Goal: Task Accomplishment & Management: Manage account settings

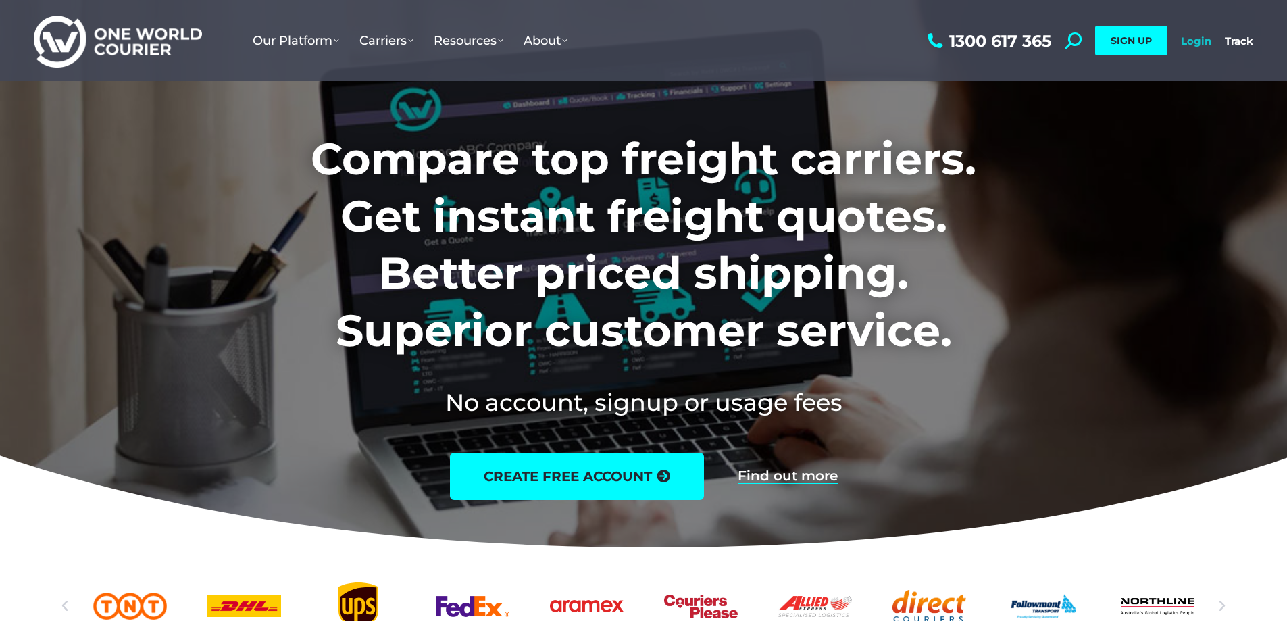
click at [1193, 43] on link "Login" at bounding box center [1196, 40] width 30 height 13
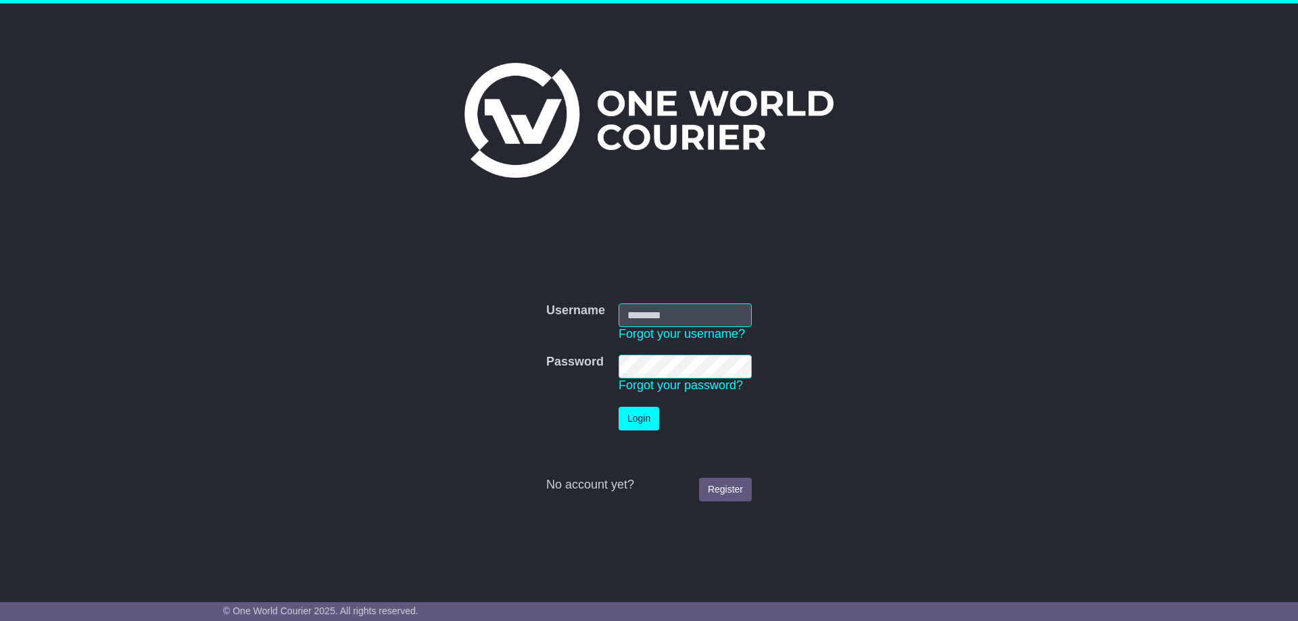
type input "**********"
click at [647, 424] on button "Login" at bounding box center [638, 419] width 41 height 24
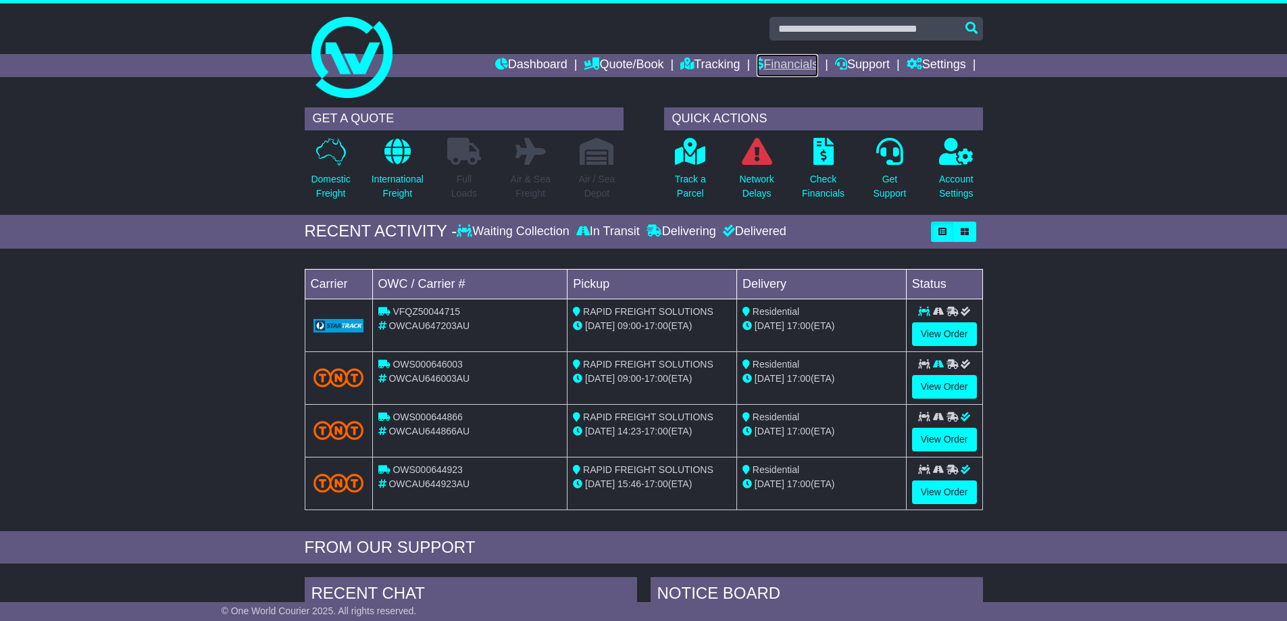
click at [788, 68] on link "Financials" at bounding box center [788, 65] width 62 height 23
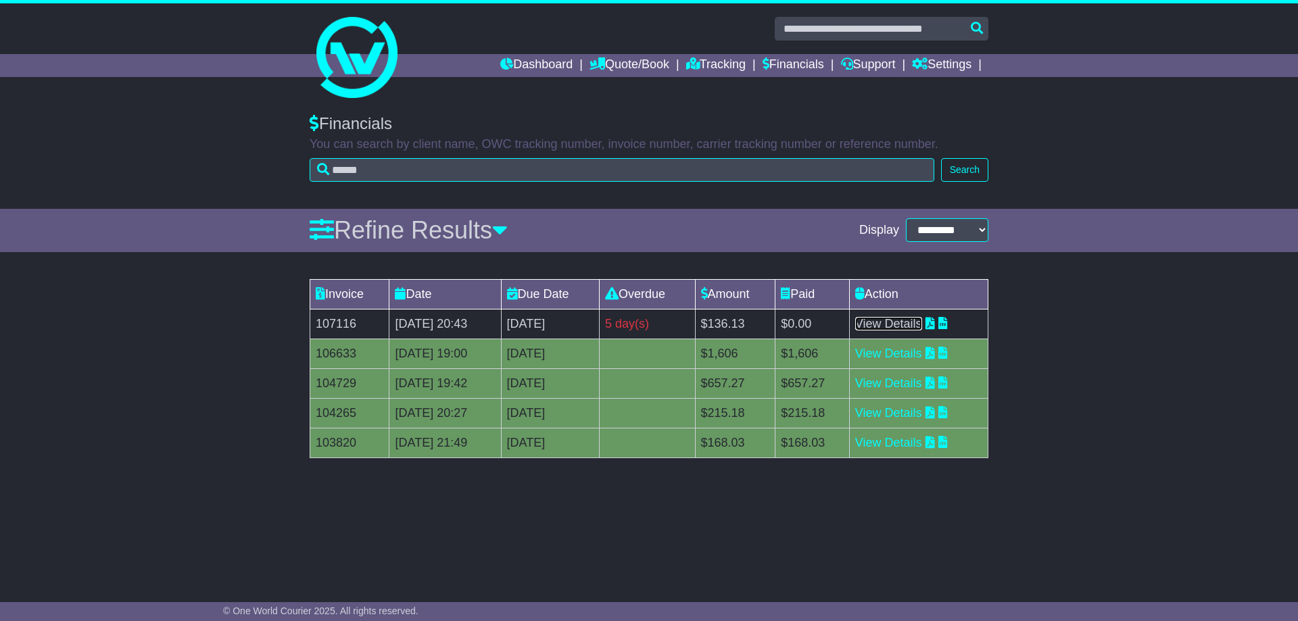
click at [918, 320] on link "View Details" at bounding box center [888, 324] width 67 height 14
click at [960, 70] on link "Settings" at bounding box center [941, 65] width 59 height 23
click at [1198, 177] on div "Financials You can search by client name, OWC tracking number, invoice number, …" at bounding box center [649, 155] width 1298 height 108
click at [958, 67] on link "Settings" at bounding box center [941, 65] width 59 height 23
click at [374, 58] on div "Dashboard Quote/Book Domestic International Saved Quotes Drafts Domestic Quote …" at bounding box center [649, 65] width 692 height 23
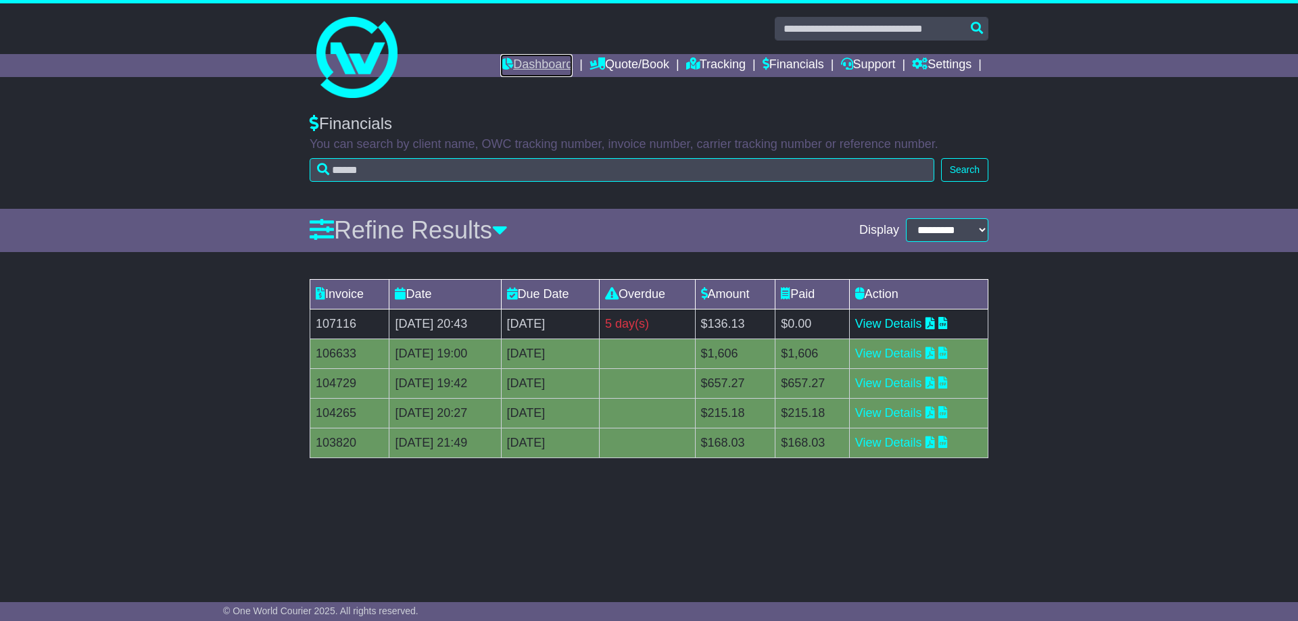
click at [510, 66] on link "Dashboard" at bounding box center [536, 65] width 72 height 23
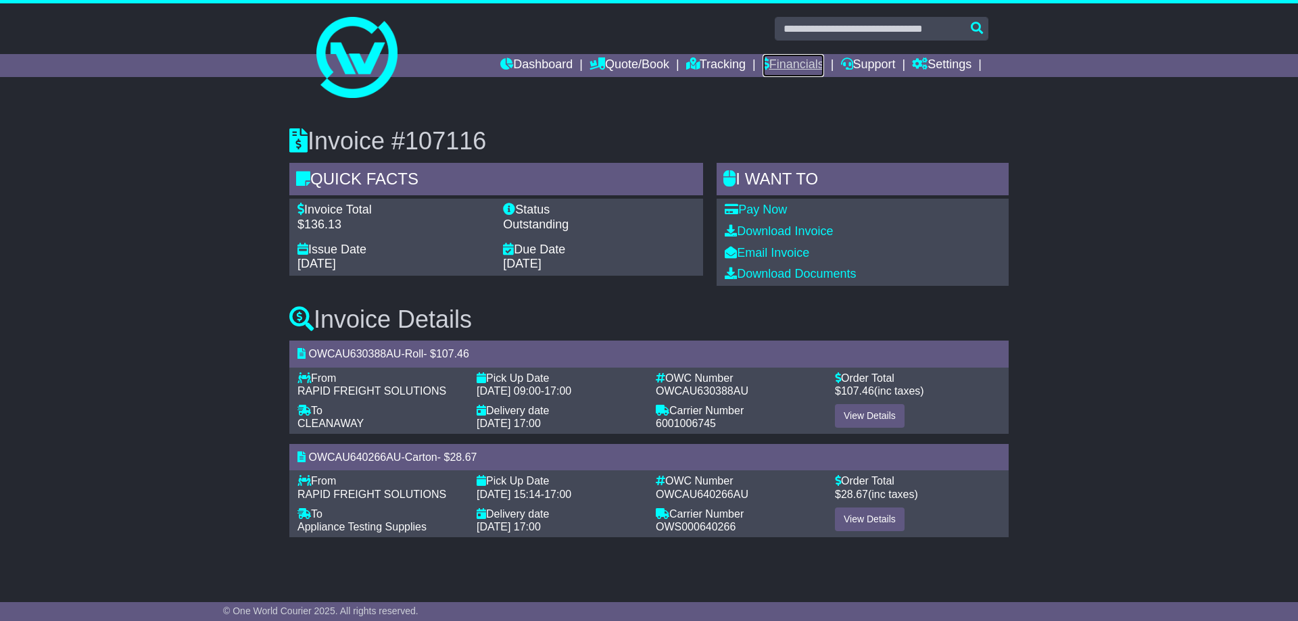
click at [797, 58] on link "Financials" at bounding box center [793, 65] width 62 height 23
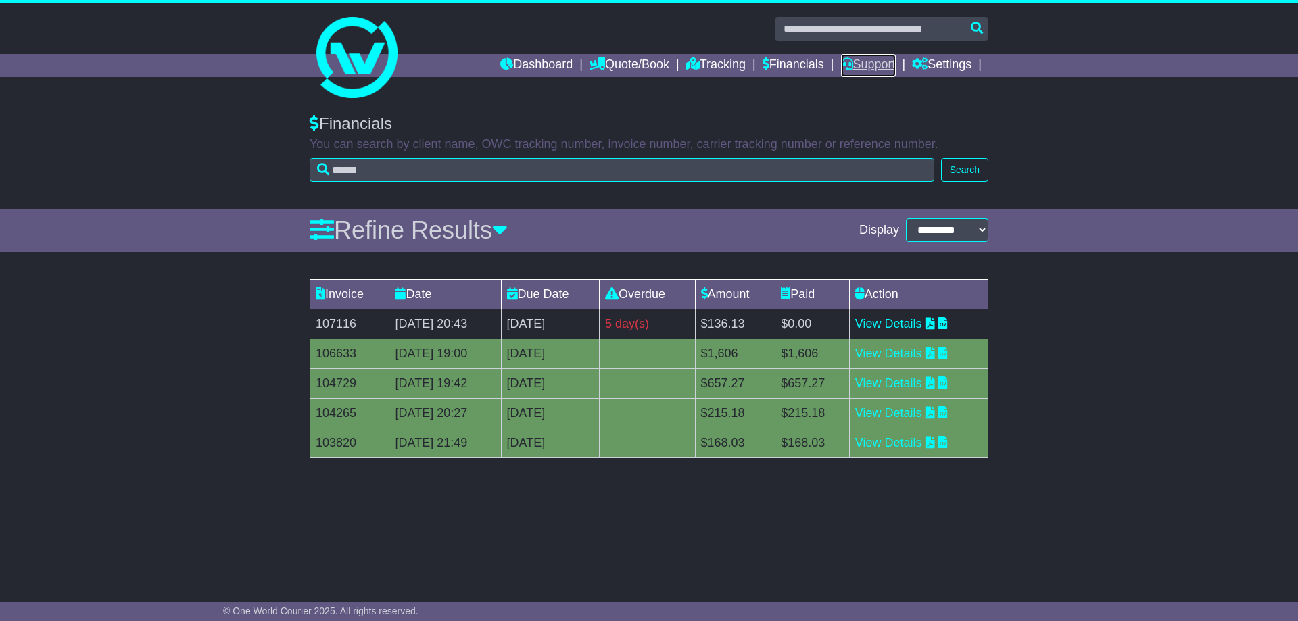
click at [875, 70] on link "Support" at bounding box center [868, 65] width 55 height 23
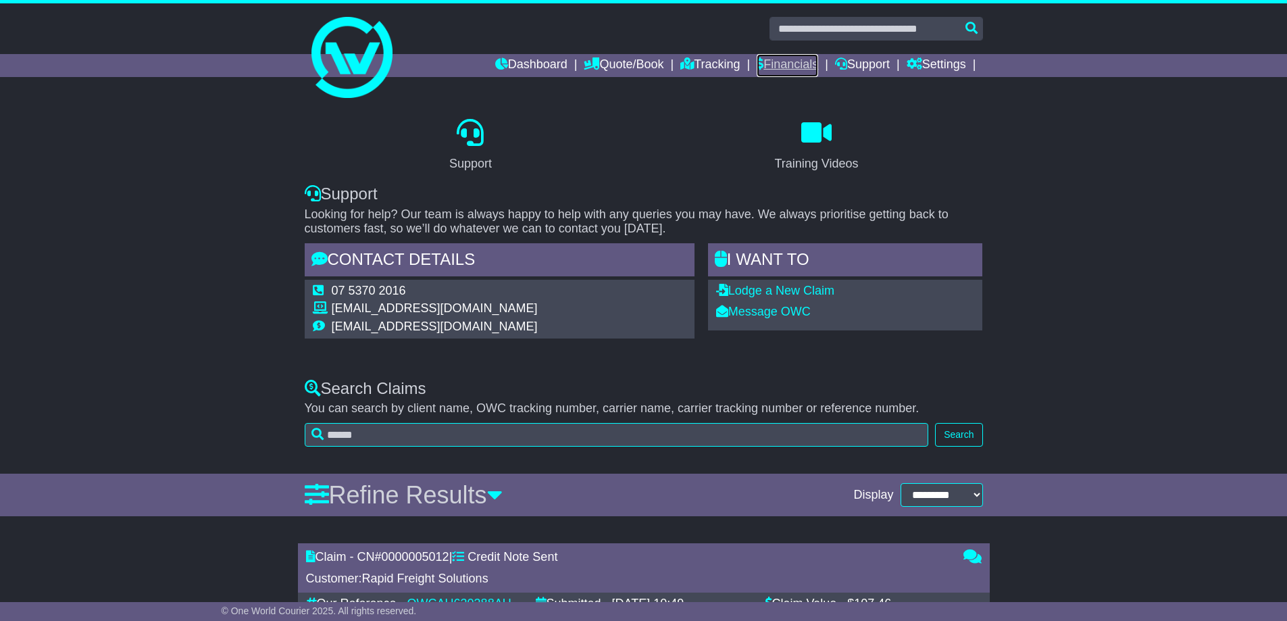
click at [797, 65] on link "Financials" at bounding box center [788, 65] width 62 height 23
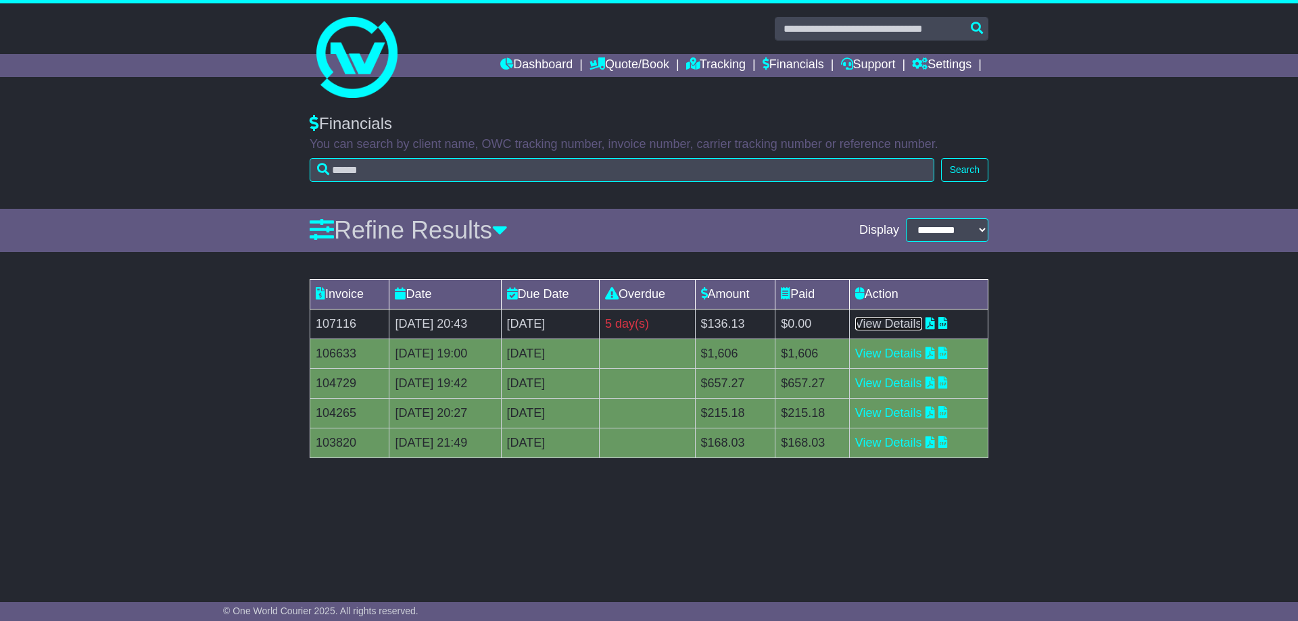
click at [904, 324] on link "View Details" at bounding box center [888, 324] width 67 height 14
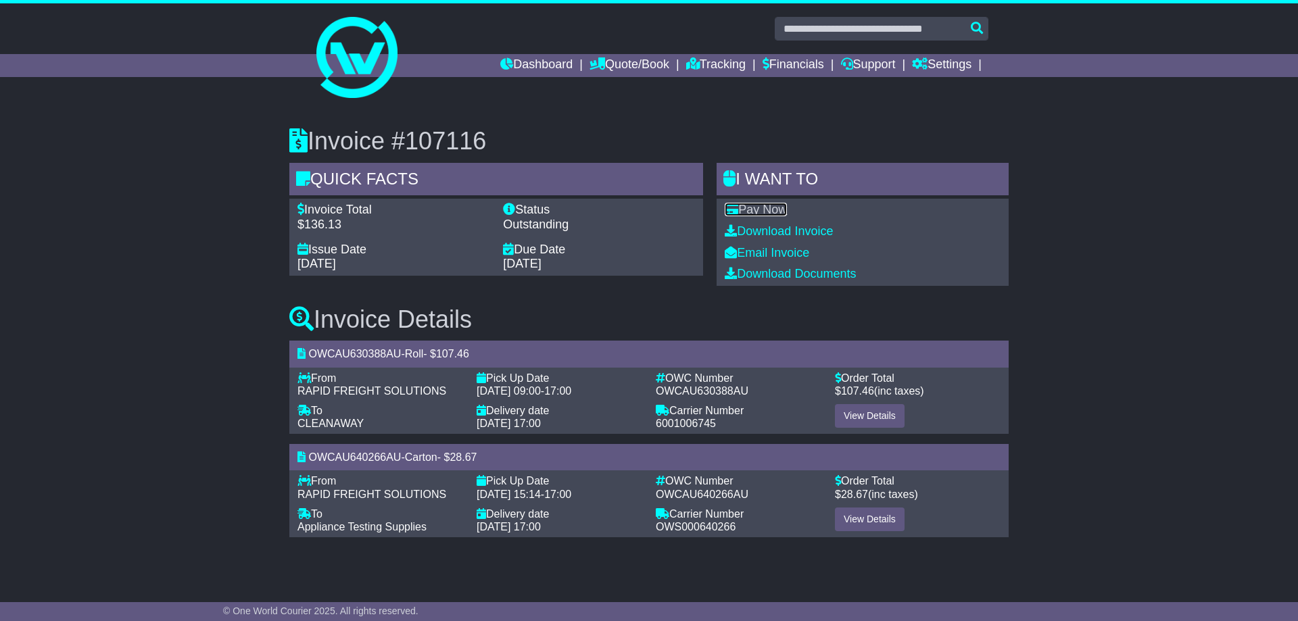
click at [779, 205] on link "Pay Now" at bounding box center [755, 210] width 62 height 14
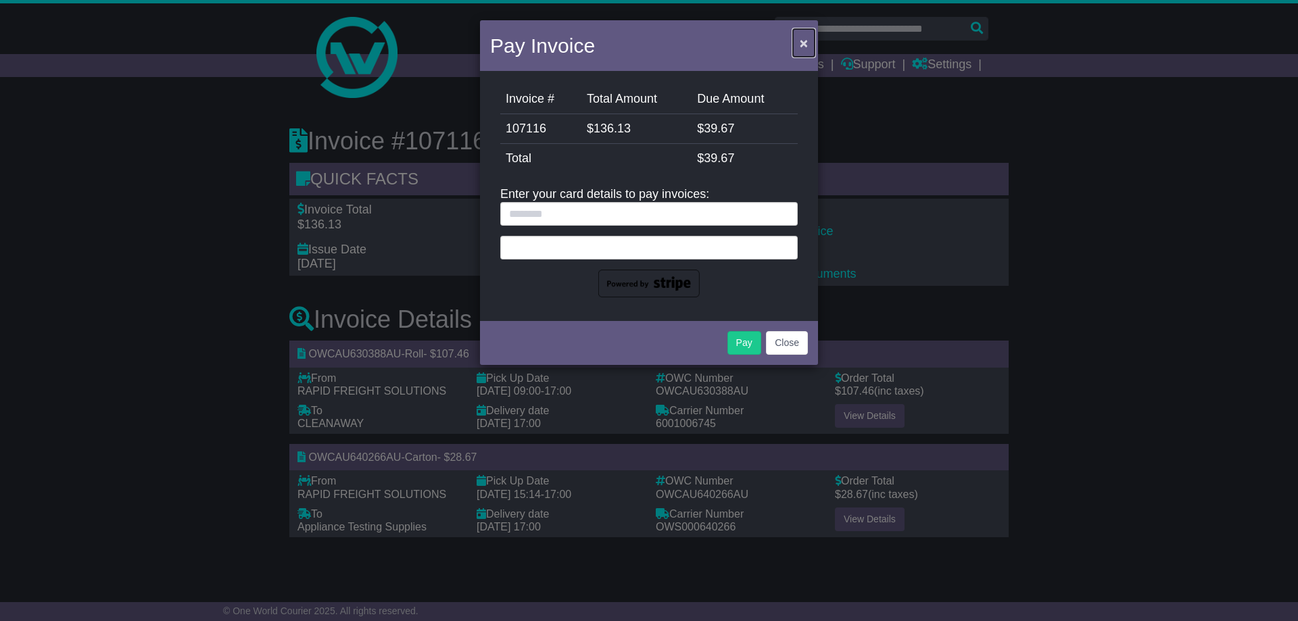
click at [805, 44] on span "×" at bounding box center [804, 43] width 8 height 16
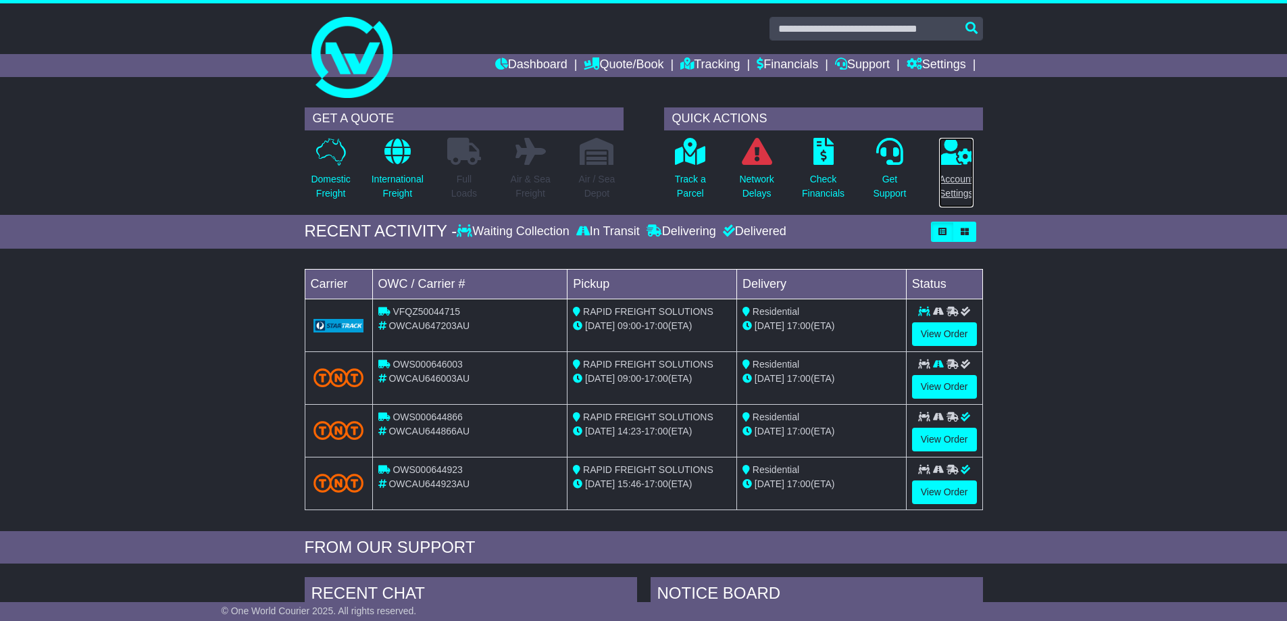
click at [965, 189] on p "Account Settings" at bounding box center [956, 186] width 34 height 28
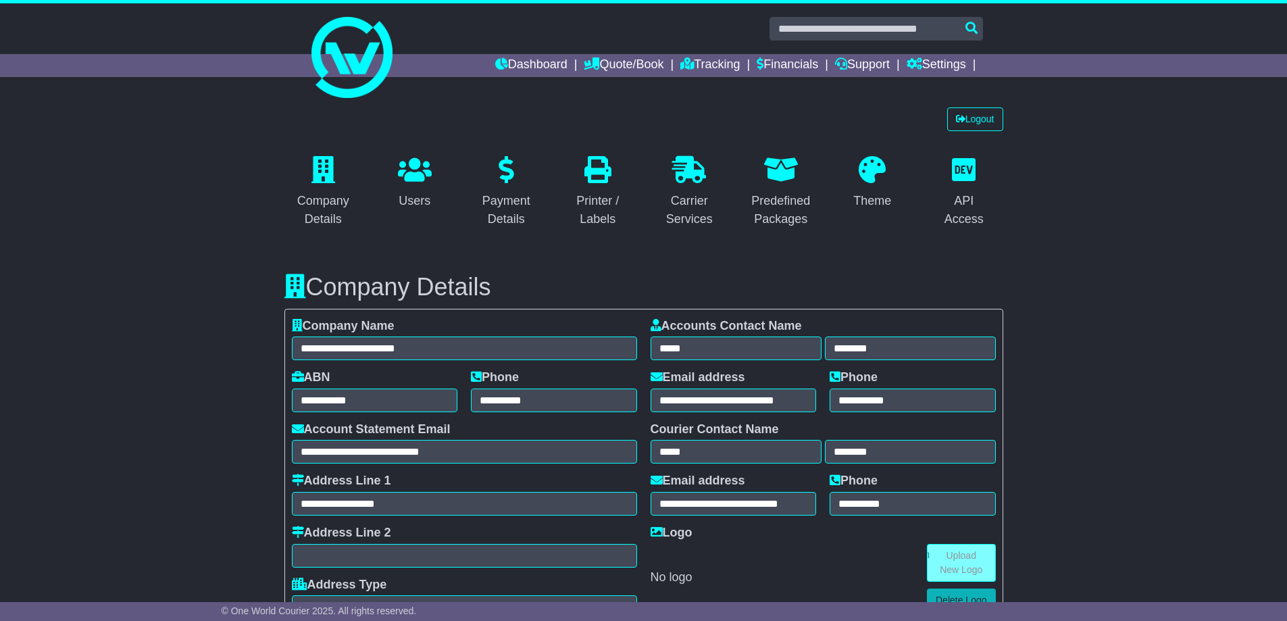
select select "**********"
select select "**"
click at [995, 116] on link "Logout" at bounding box center [976, 119] width 56 height 24
